Goal: Navigation & Orientation: Find specific page/section

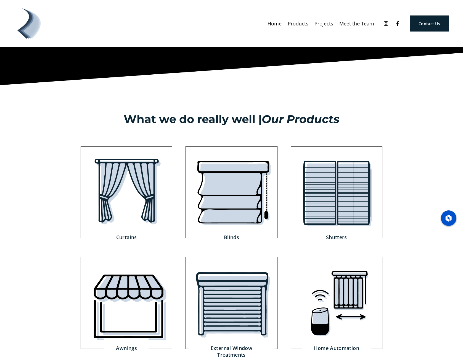
scroll to position [593, 0]
click at [333, 23] on nav "Home Products Curtains Blinds Shutters Awnings External Window Treatments" at bounding box center [321, 24] width 106 height 10
click at [327, 26] on link "Projects" at bounding box center [324, 24] width 19 height 10
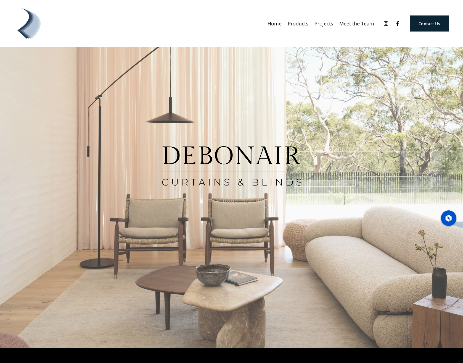
scroll to position [0, 0]
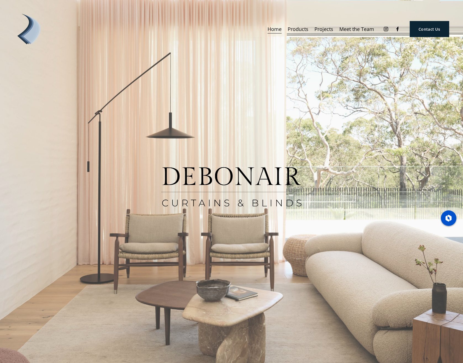
drag, startPoint x: 443, startPoint y: 218, endPoint x: 453, endPoint y: 266, distance: 49.3
click at [449, 209] on span "Hide" at bounding box center [448, 207] width 4 height 4
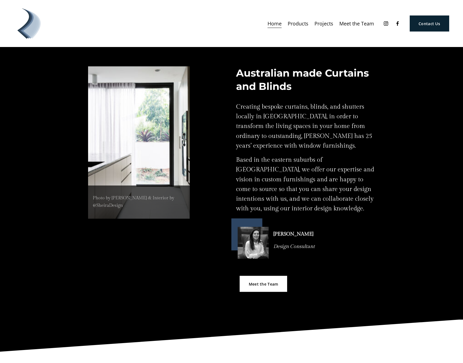
scroll to position [324, 0]
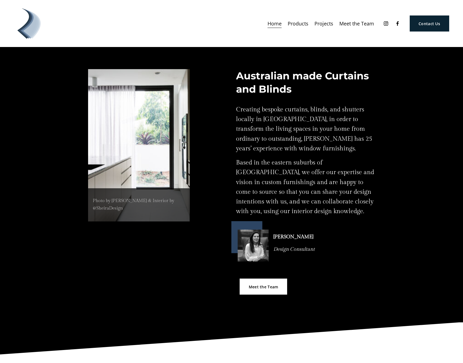
click at [240, 162] on p "Based in the eastern suburbs of [GEOGRAPHIC_DATA], we offer our expertise and v…" at bounding box center [305, 187] width 139 height 59
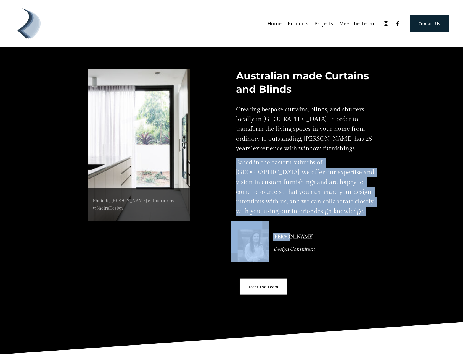
drag, startPoint x: 245, startPoint y: 163, endPoint x: 325, endPoint y: 216, distance: 96.6
click at [326, 218] on div "Australian made Curtains and Blinds Creating bespoke curtains, blinds, and shut…" at bounding box center [323, 180] width 259 height 223
copy div "Based in the eastern suburbs of [GEOGRAPHIC_DATA], we offer our expertise and v…"
click at [323, 215] on p "Based in the eastern suburbs of [GEOGRAPHIC_DATA], we offer our expertise and v…" at bounding box center [305, 187] width 139 height 59
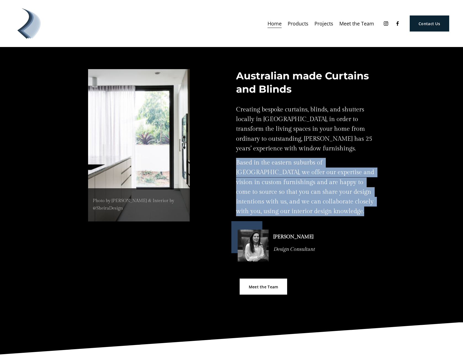
drag, startPoint x: 302, startPoint y: 210, endPoint x: 238, endPoint y: 165, distance: 78.1
click at [241, 165] on p "Based in the eastern suburbs of [GEOGRAPHIC_DATA], we offer our expertise and v…" at bounding box center [305, 187] width 139 height 59
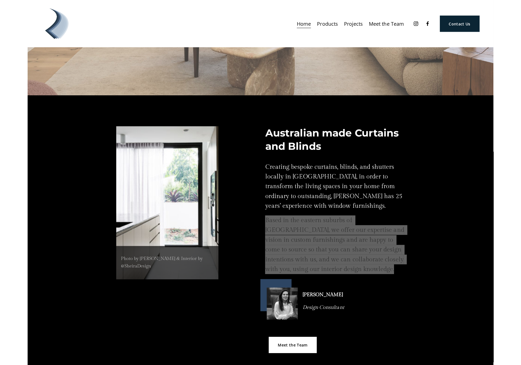
scroll to position [271, 0]
